Goal: Task Accomplishment & Management: Complete application form

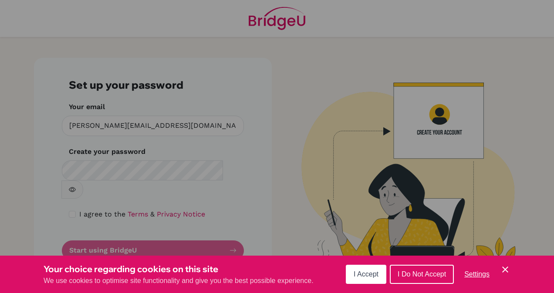
click at [374, 277] on span "I Accept" at bounding box center [366, 274] width 25 height 7
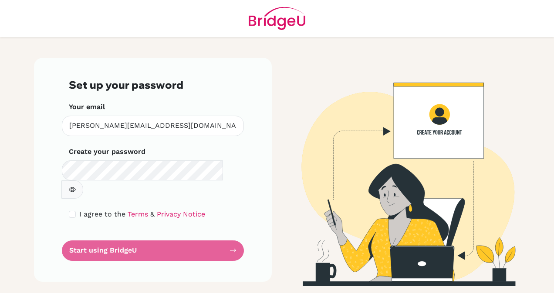
click at [148, 232] on form "Set up your password Your email [PERSON_NAME][EMAIL_ADDRESS][DOMAIN_NAME] Inval…" at bounding box center [153, 170] width 168 height 182
click at [234, 231] on form "Set up your password Your email [PERSON_NAME][EMAIL_ADDRESS][DOMAIN_NAME] Inval…" at bounding box center [153, 170] width 168 height 182
click at [104, 234] on form "Set up your password Your email khadija.agoumy@cipla.com Invalid email Create y…" at bounding box center [153, 170] width 168 height 182
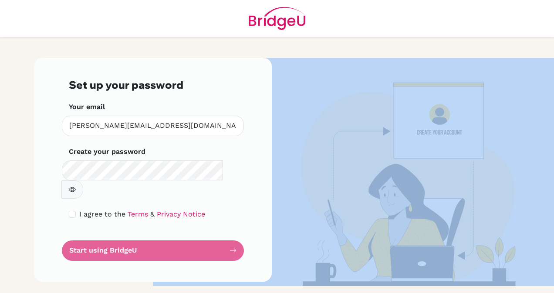
click at [104, 234] on form "Set up your password Your email khadija.agoumy@cipla.com Invalid email Create y…" at bounding box center [153, 170] width 168 height 182
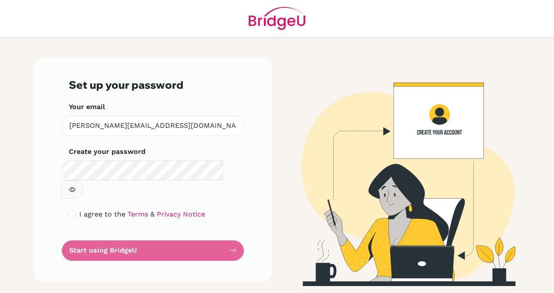
drag, startPoint x: 104, startPoint y: 234, endPoint x: 134, endPoint y: 237, distance: 29.7
click at [134, 237] on form "Set up your password Your email khadija.agoumy@cipla.com Invalid email Create y…" at bounding box center [153, 170] width 168 height 182
click at [97, 244] on div "Set up your password Your email khadija.agoumy@cipla.com Invalid email Create y…" at bounding box center [153, 170] width 238 height 224
click at [141, 235] on form "Set up your password Your email [PERSON_NAME][EMAIL_ADDRESS][DOMAIN_NAME] Inval…" at bounding box center [153, 170] width 168 height 182
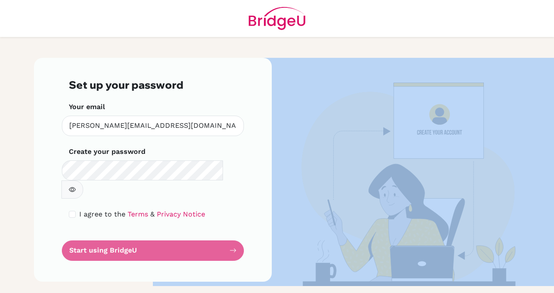
click at [141, 235] on form "Set up your password Your email khadija.agoumy@cipla.com Invalid email Create y…" at bounding box center [153, 170] width 168 height 182
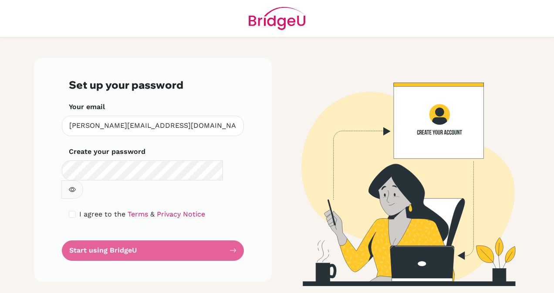
click at [141, 235] on form "Set up your password Your email khadija.agoumy@cipla.com Invalid email Create y…" at bounding box center [153, 170] width 168 height 182
click at [236, 230] on form "Set up your password Your email khadija.agoumy@cipla.com Invalid email Create y…" at bounding box center [153, 170] width 168 height 182
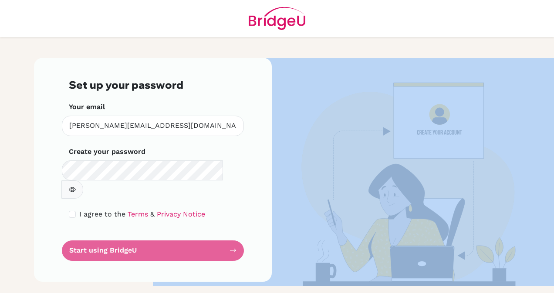
click at [236, 230] on form "Set up your password Your email khadija.agoumy@cipla.com Invalid email Create y…" at bounding box center [153, 170] width 168 height 182
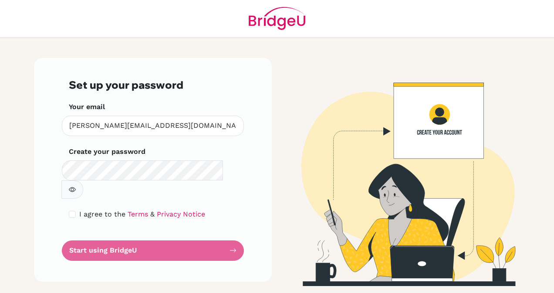
drag, startPoint x: 236, startPoint y: 230, endPoint x: 162, endPoint y: 237, distance: 74.8
click at [162, 237] on form "Set up your password Your email khadija.agoumy@cipla.com Invalid email Create y…" at bounding box center [153, 170] width 168 height 182
click at [282, 18] on img at bounding box center [277, 18] width 57 height 37
click at [447, 126] on img at bounding box center [401, 172] width 496 height 229
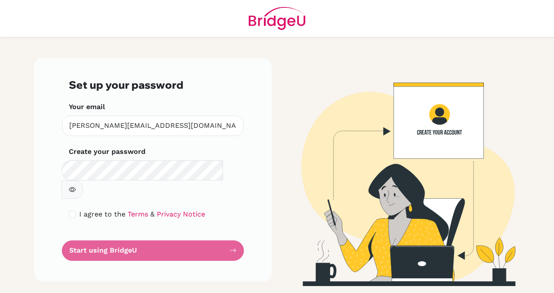
click at [443, 116] on img at bounding box center [401, 172] width 496 height 229
click at [323, 215] on img at bounding box center [401, 172] width 496 height 229
click at [71, 234] on form "Set up your password Your email khadija.agoumy@cipla.com Invalid email Create y…" at bounding box center [153, 170] width 168 height 182
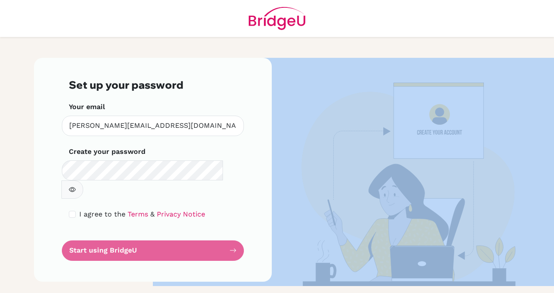
click at [71, 234] on form "Set up your password Your email khadija.agoumy@cipla.com Invalid email Create y…" at bounding box center [153, 170] width 168 height 182
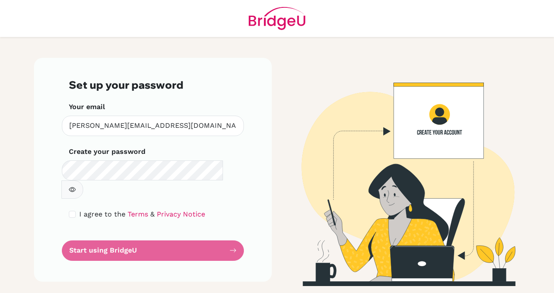
click at [71, 234] on form "Set up your password Your email khadija.agoumy@cipla.com Invalid email Create y…" at bounding box center [153, 170] width 168 height 182
click at [101, 226] on form "Set up your password Your email khadija.agoumy@cipla.com Invalid email Create y…" at bounding box center [153, 170] width 168 height 182
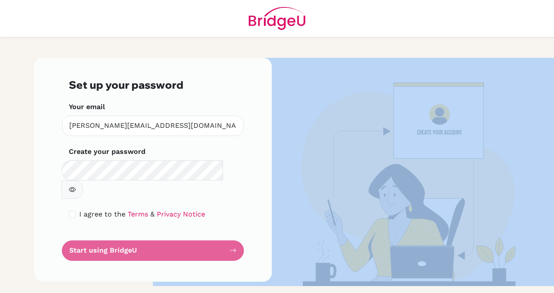
click at [101, 226] on form "Set up your password Your email khadija.agoumy@cipla.com Invalid email Create y…" at bounding box center [153, 170] width 168 height 182
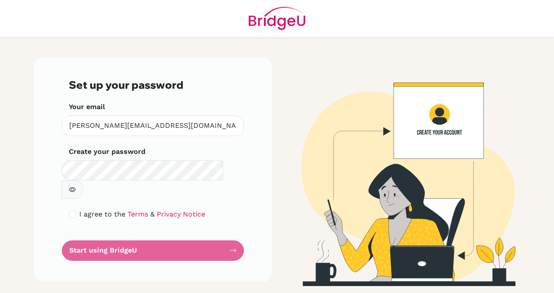
drag, startPoint x: 101, startPoint y: 226, endPoint x: 102, endPoint y: 247, distance: 20.9
click at [102, 247] on div "Set up your password Your email khadija.agoumy@cipla.com Invalid email Create y…" at bounding box center [153, 170] width 238 height 224
click at [76, 209] on div "I agree to the Terms & Privacy Notice" at bounding box center [153, 214] width 168 height 10
click at [74, 211] on input "checkbox" at bounding box center [72, 214] width 7 height 7
click at [87, 237] on form "Set up your password Your email khadija.agoumy@cipla.com Invalid email Create y…" at bounding box center [153, 170] width 168 height 182
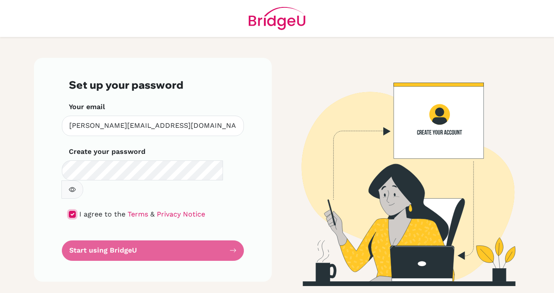
click at [74, 211] on input "checkbox" at bounding box center [72, 214] width 7 height 7
checkbox input "false"
click at [160, 111] on div "Your email khadija.agoumy@cipla.com Invalid email" at bounding box center [153, 119] width 168 height 34
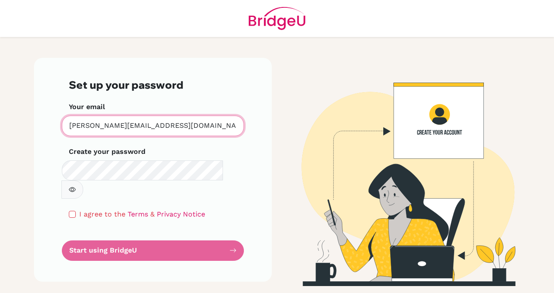
click at [164, 126] on input "[PERSON_NAME][EMAIL_ADDRESS][DOMAIN_NAME]" at bounding box center [153, 126] width 182 height 20
drag, startPoint x: 164, startPoint y: 126, endPoint x: 40, endPoint y: 123, distance: 123.7
click at [40, 123] on div "Set up your password Your email khadija.agoumy@cipla.com Invalid email Create y…" at bounding box center [153, 170] width 238 height 224
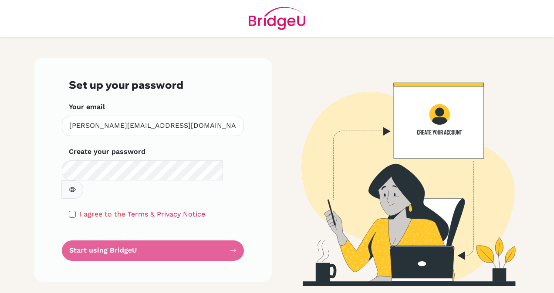
click at [83, 181] on button "button" at bounding box center [72, 190] width 22 height 18
click at [76, 187] on icon "button" at bounding box center [73, 189] width 5 height 4
click at [146, 236] on form "Set up your password Your email khadija.agoumy@cipla.com Invalid email Create y…" at bounding box center [153, 170] width 168 height 182
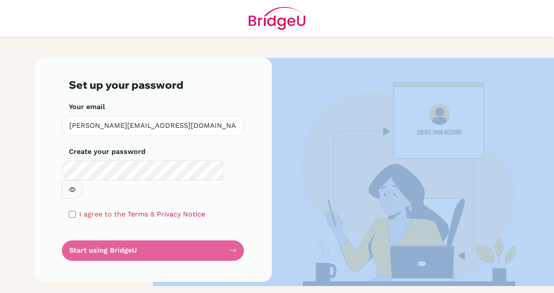
click at [146, 236] on form "Set up your password Your email khadija.agoumy@cipla.com Invalid email Create y…" at bounding box center [153, 170] width 168 height 182
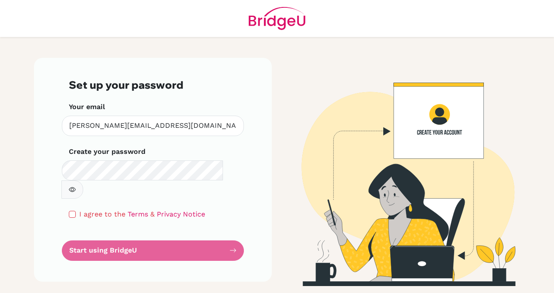
drag, startPoint x: 146, startPoint y: 236, endPoint x: 70, endPoint y: 234, distance: 75.8
click at [70, 234] on form "Set up your password Your email khadija.agoumy@cipla.com Invalid email Create y…" at bounding box center [153, 170] width 168 height 182
click at [432, 132] on img at bounding box center [401, 172] width 496 height 229
click at [448, 113] on img at bounding box center [401, 172] width 496 height 229
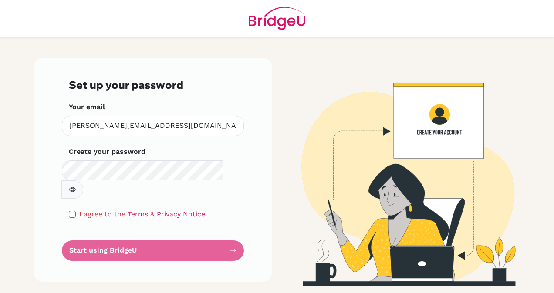
click at [448, 113] on img at bounding box center [401, 172] width 496 height 229
click at [443, 162] on img at bounding box center [401, 172] width 496 height 229
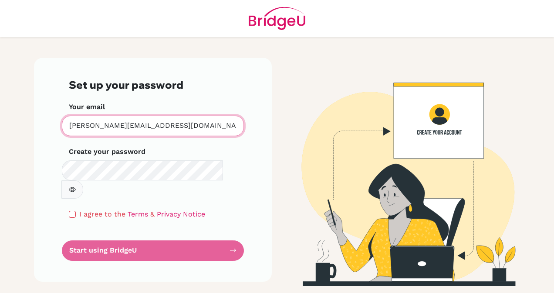
drag, startPoint x: 161, startPoint y: 126, endPoint x: 56, endPoint y: 126, distance: 105.4
click at [56, 126] on div "Set up your password Your email khadija.agoumy@cipla.com Invalid email Create y…" at bounding box center [153, 170] width 238 height 224
paste input "Lamia Azbane"
type input "Lamia Azbane"
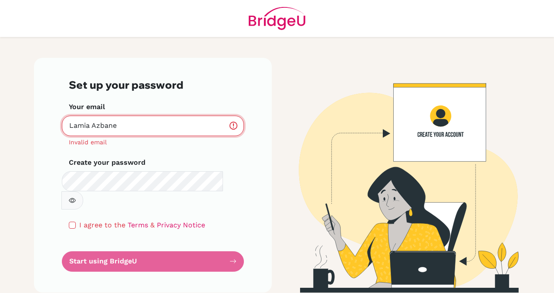
drag, startPoint x: 133, startPoint y: 129, endPoint x: 66, endPoint y: 130, distance: 66.6
click at [66, 130] on input "Lamia Azbane" at bounding box center [153, 126] width 182 height 20
click at [37, 66] on div "Set up your password Your email Invalid email Create your password Make sure it…" at bounding box center [153, 175] width 238 height 235
click at [277, 20] on img at bounding box center [277, 18] width 57 height 37
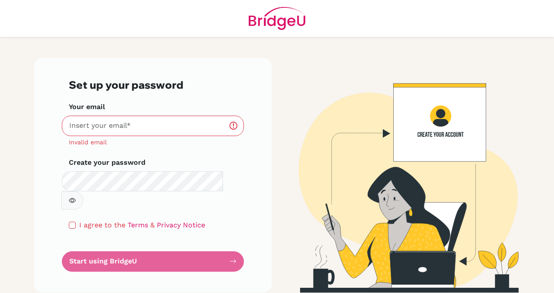
click at [419, 37] on header at bounding box center [277, 18] width 554 height 37
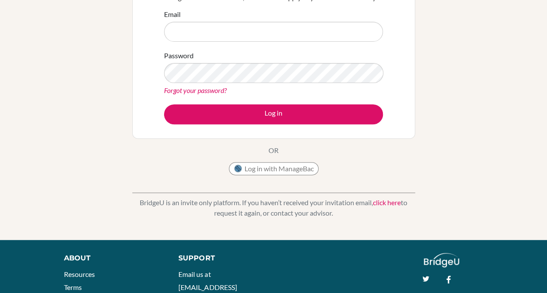
scroll to position [170, 0]
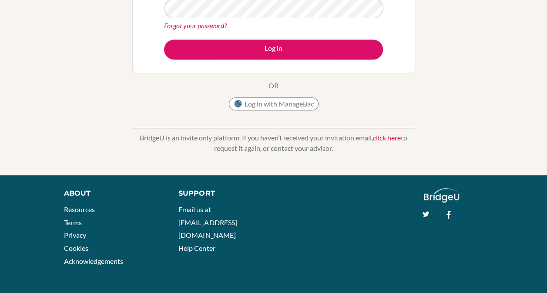
click at [83, 119] on div "Welcome to BridgeU If your school is based in China, use app.bridge-u.com.cn to…" at bounding box center [273, 15] width 547 height 285
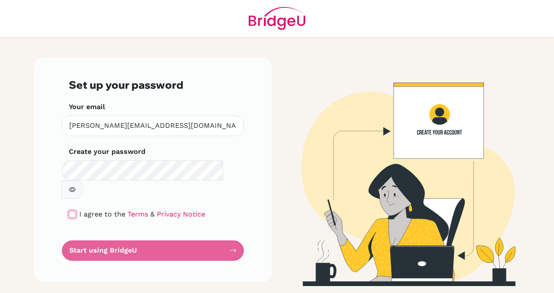
click at [73, 211] on input "checkbox" at bounding box center [72, 214] width 7 height 7
checkbox input "true"
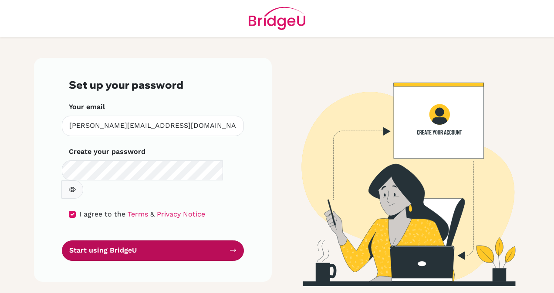
click at [118, 241] on button "Start using BridgeU" at bounding box center [153, 251] width 182 height 20
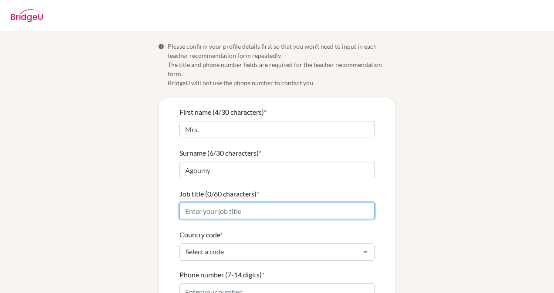
click at [185, 203] on input "Job title (0/60 characters) *" at bounding box center [276, 211] width 195 height 17
type input "Marketing Head"
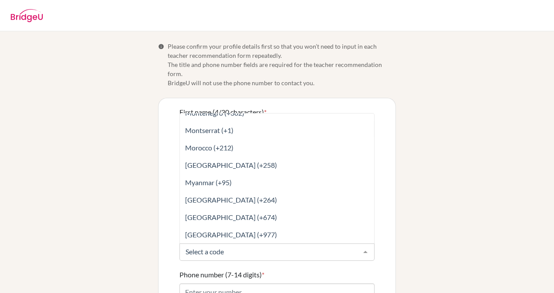
scroll to position [2525, 0]
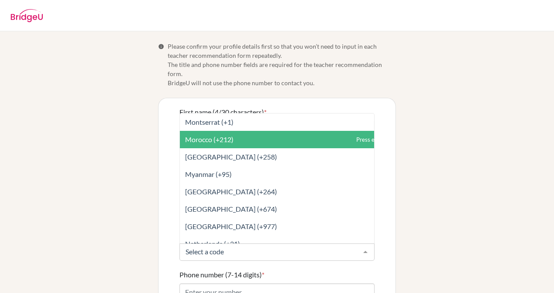
click at [206, 135] on span "Morocco (+212)" at bounding box center [209, 139] width 48 height 8
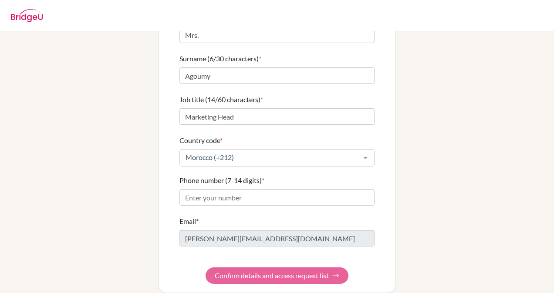
scroll to position [95, 0]
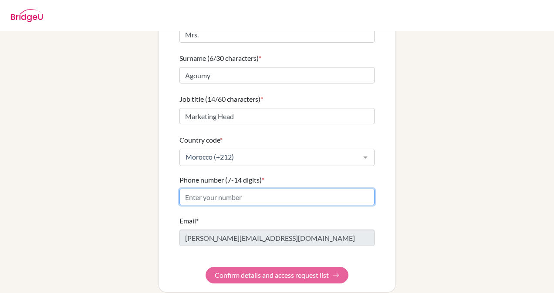
click at [208, 189] on input "Phone number (7-14 digits) *" at bounding box center [276, 197] width 195 height 17
type input "0666282883"
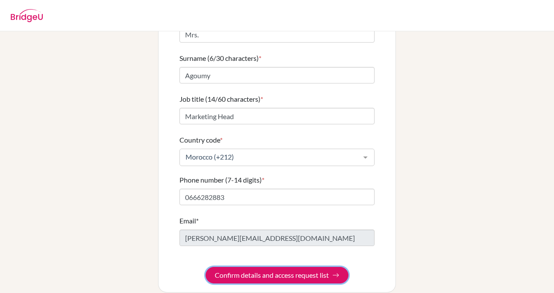
click at [282, 268] on button "Confirm details and access request list" at bounding box center [277, 275] width 143 height 17
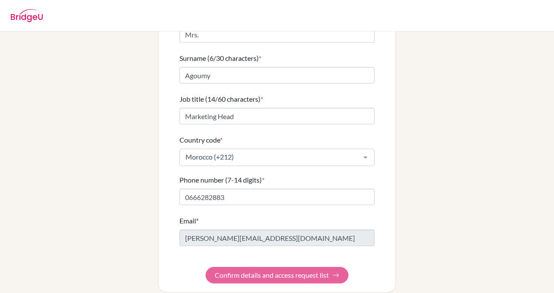
scroll to position [0, 0]
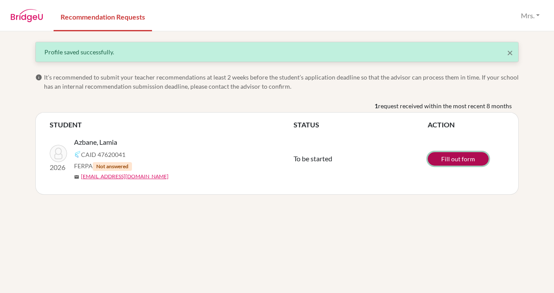
click at [478, 159] on link "Fill out form" at bounding box center [458, 158] width 61 height 13
